Goal: Transaction & Acquisition: Obtain resource

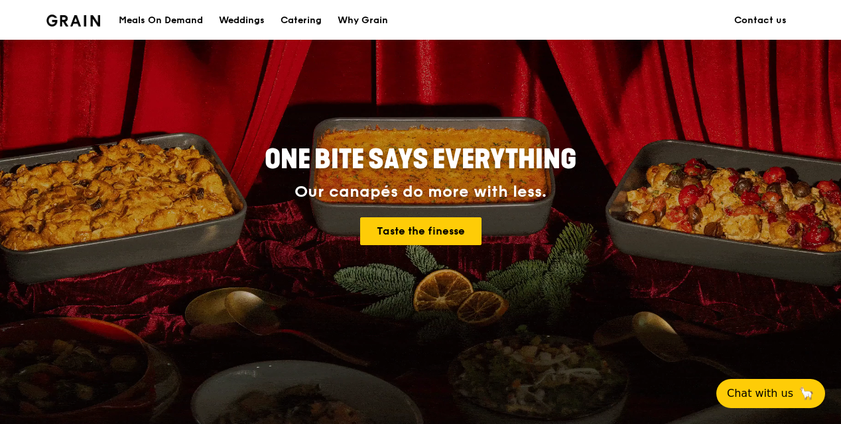
scroll to position [265, 0]
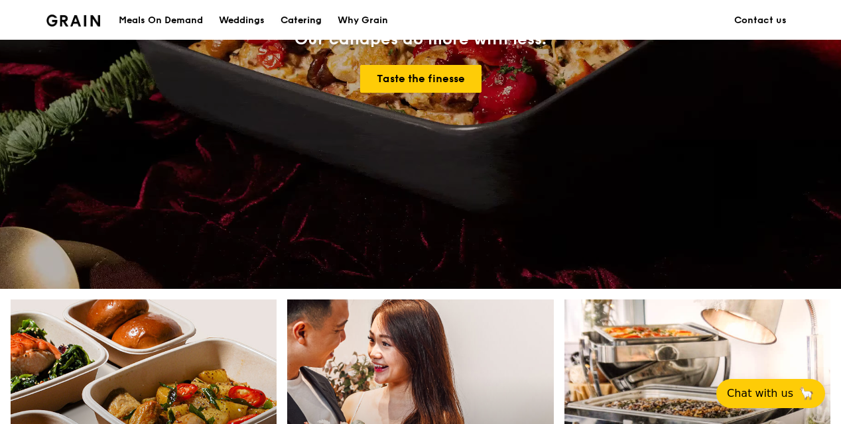
click at [305, 9] on div "Catering" at bounding box center [301, 21] width 41 height 40
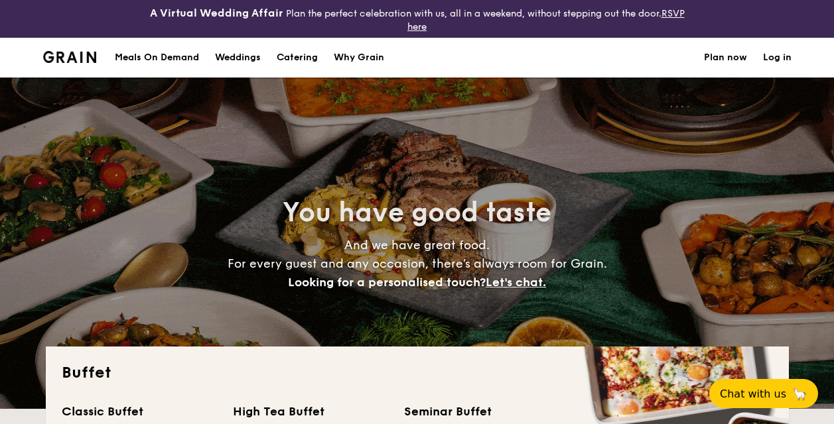
select select
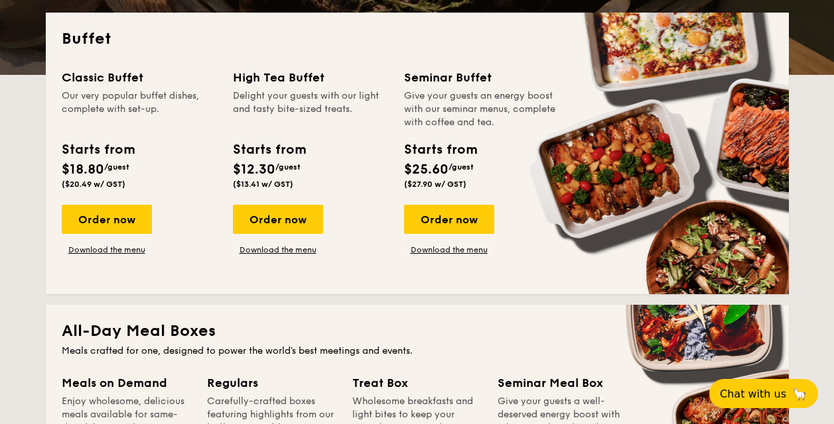
scroll to position [332, 0]
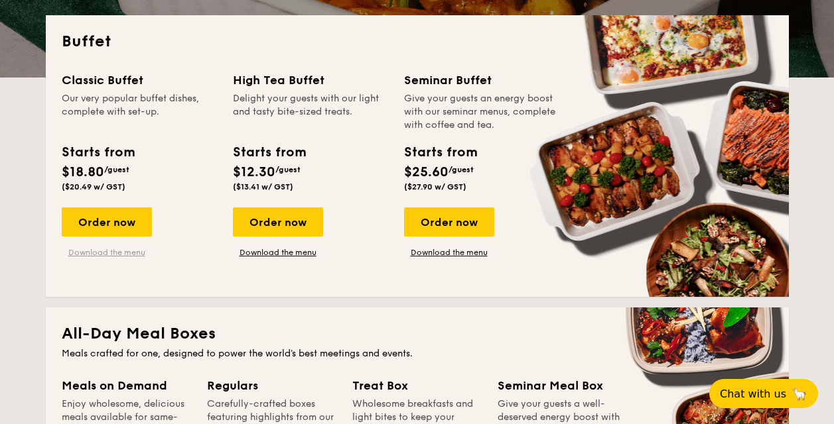
click at [105, 256] on link "Download the menu" at bounding box center [107, 252] width 90 height 11
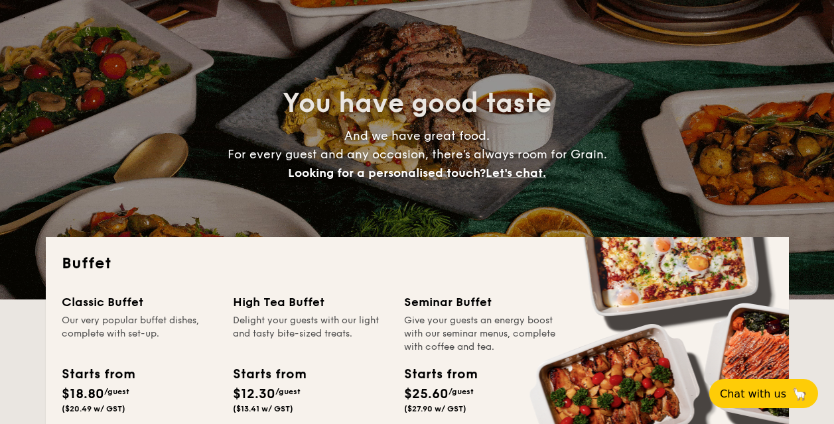
scroll to position [0, 0]
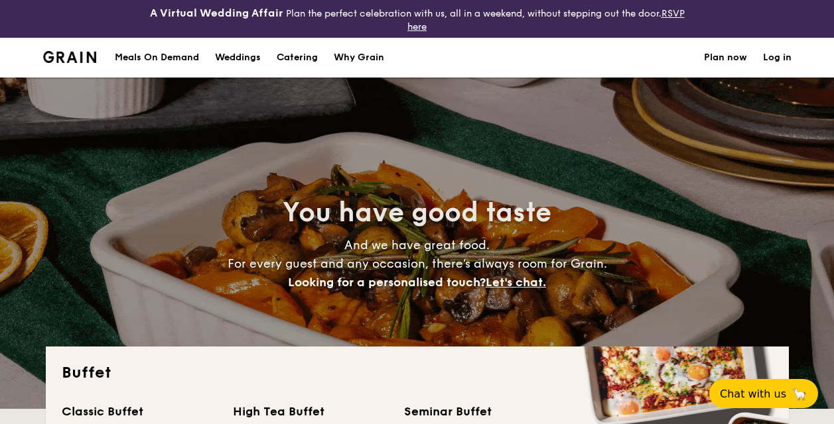
click at [295, 59] on h1 "Catering" at bounding box center [297, 58] width 41 height 40
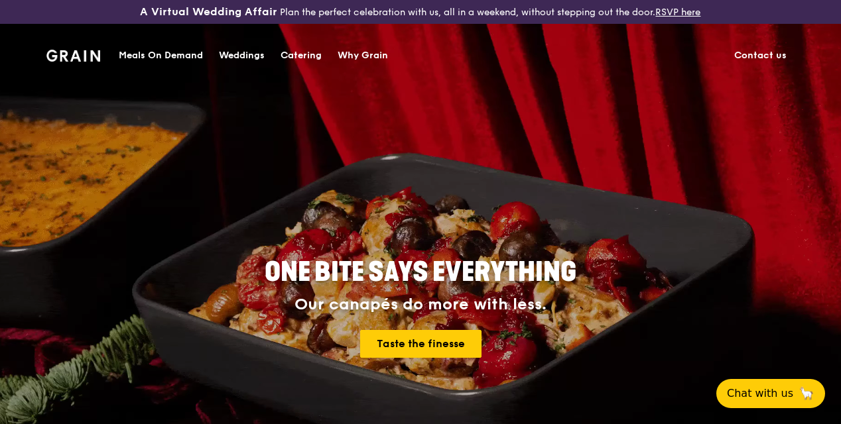
click at [302, 52] on div "Catering" at bounding box center [301, 56] width 41 height 40
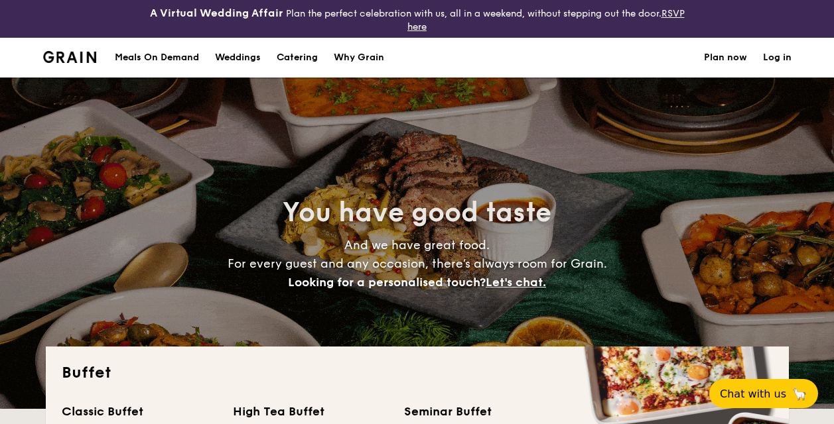
select select
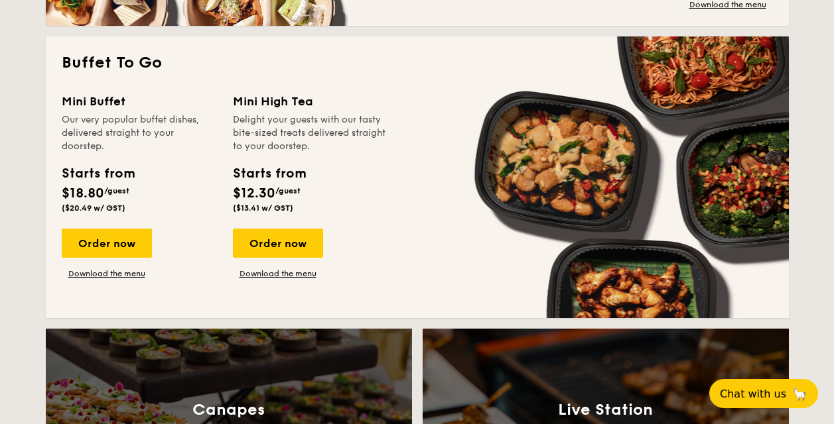
scroll to position [929, 0]
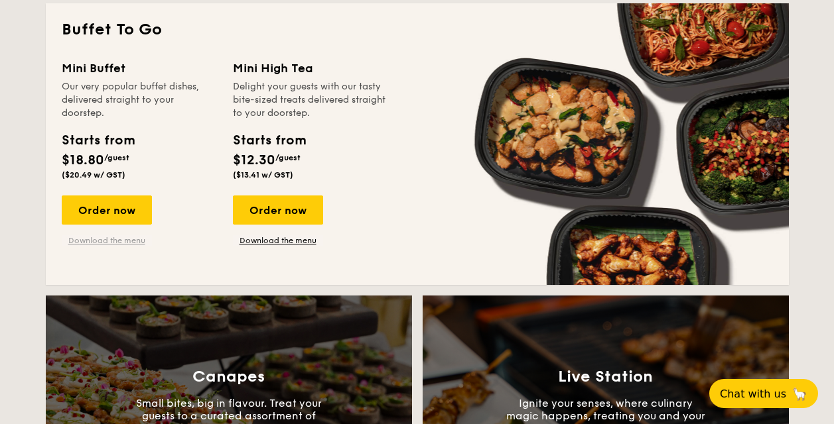
click at [117, 239] on link "Download the menu" at bounding box center [107, 240] width 90 height 11
